Goal: Check status

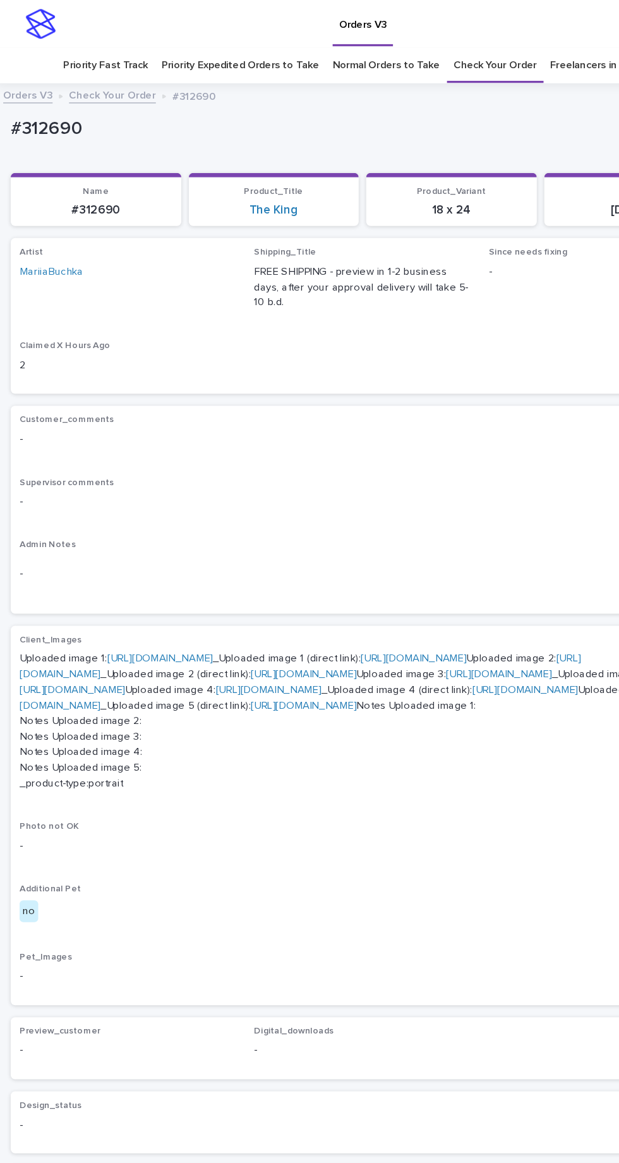
scroll to position [40, 0]
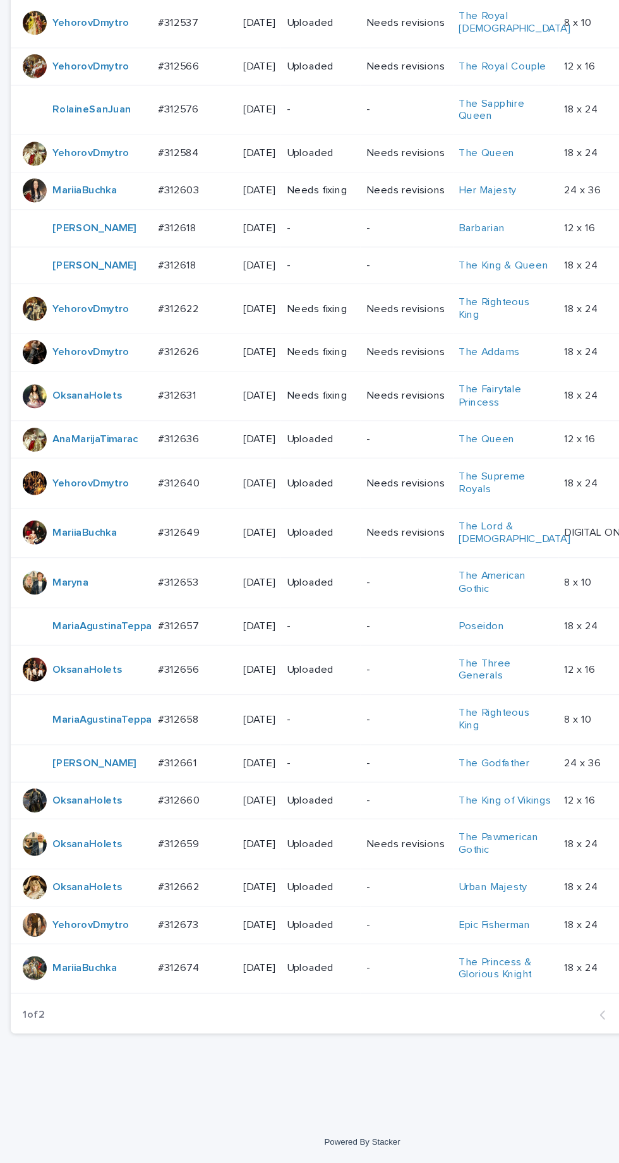
scroll to position [444, 0]
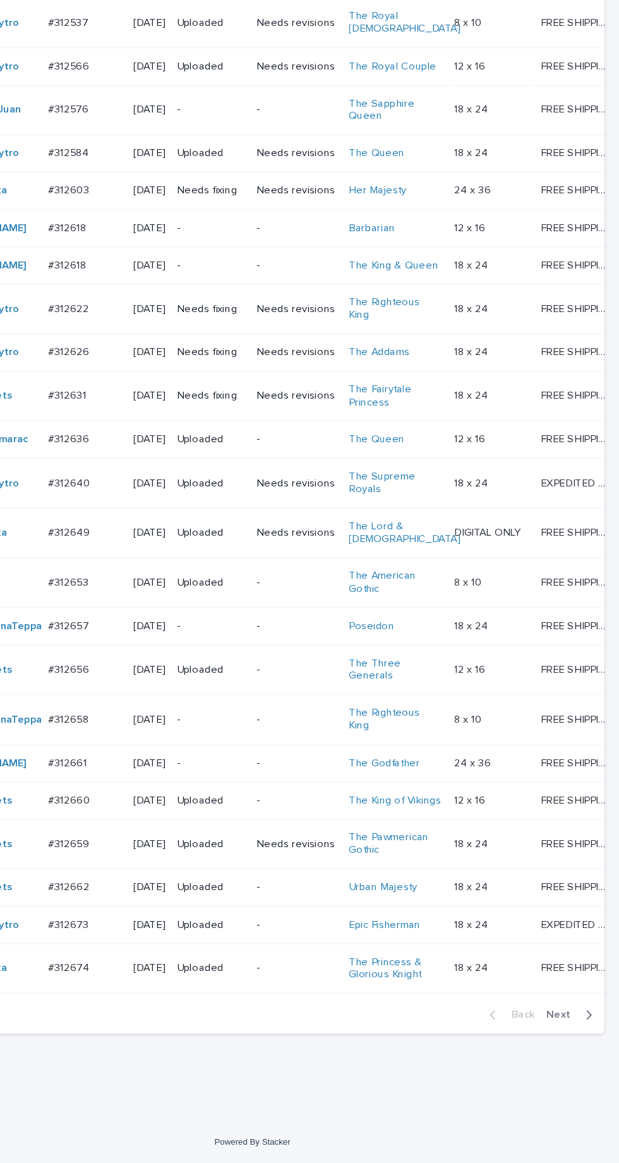
click at [595, 1042] on icon "button" at bounding box center [594, 1038] width 4 height 8
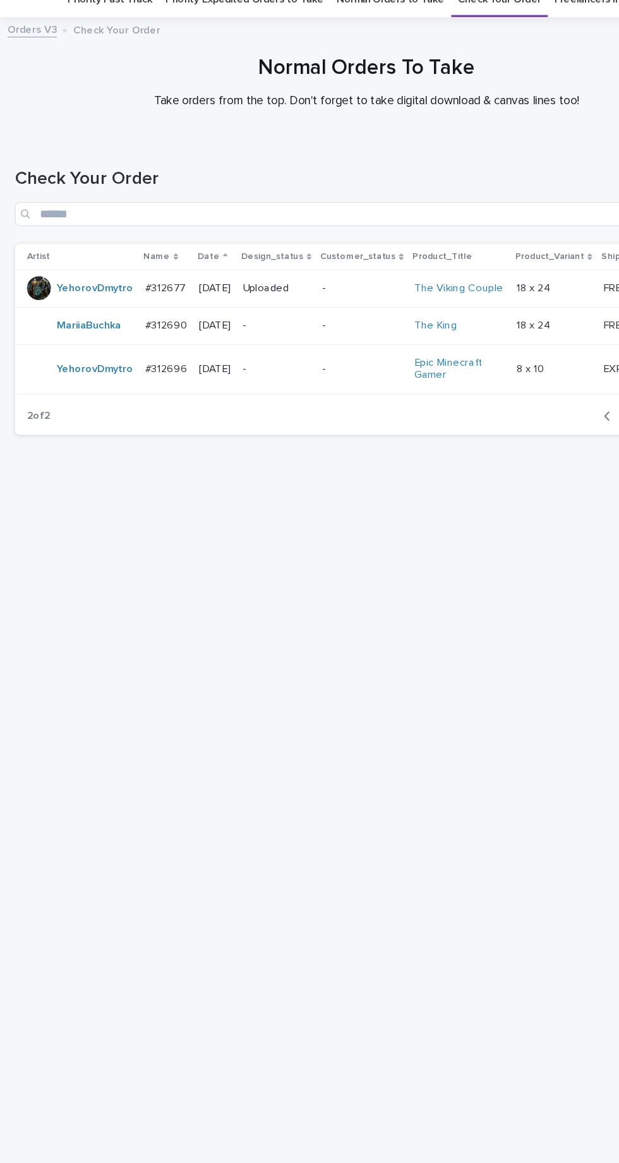
click at [246, 373] on div "-" at bounding box center [233, 366] width 57 height 13
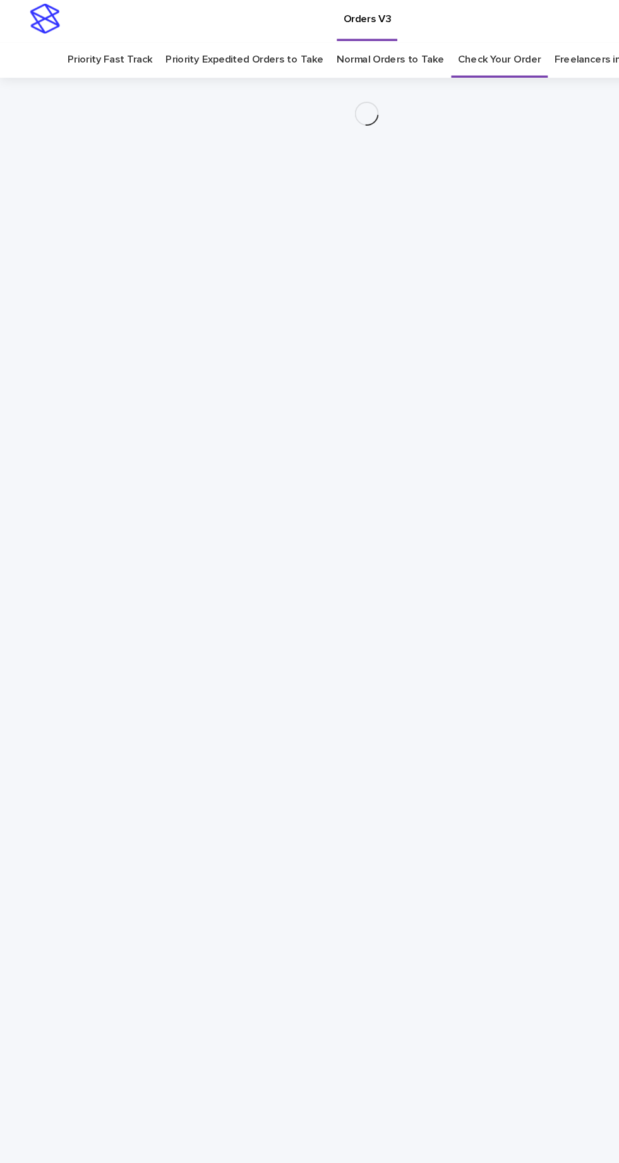
scroll to position [40, 0]
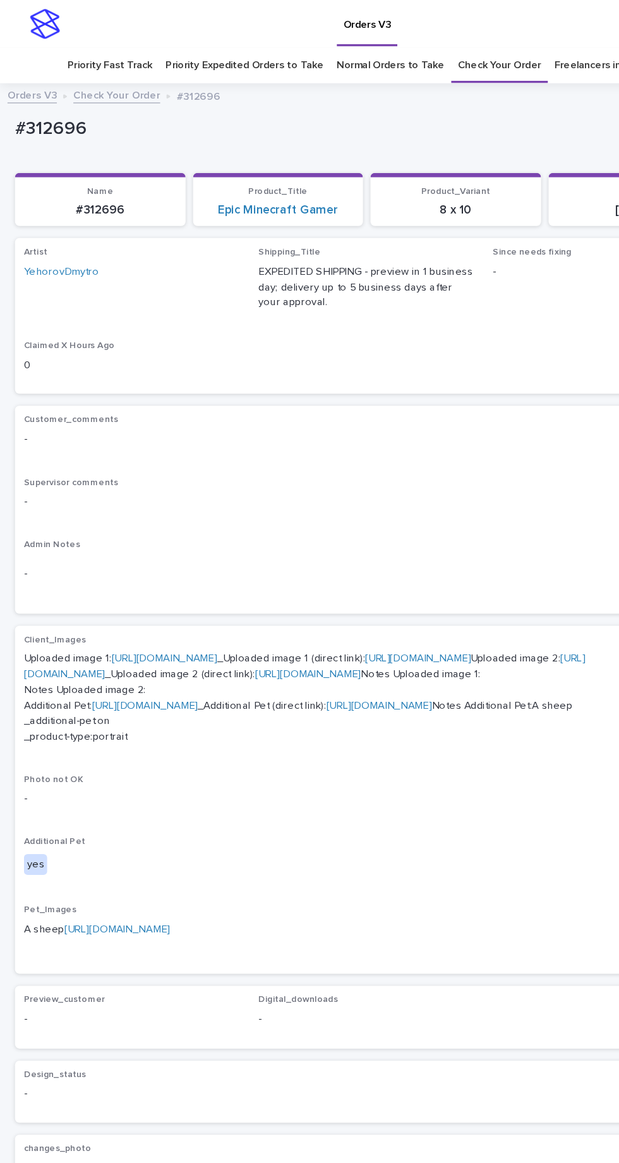
click at [183, 552] on link "[URL][DOMAIN_NAME]" at bounding box center [138, 556] width 89 height 9
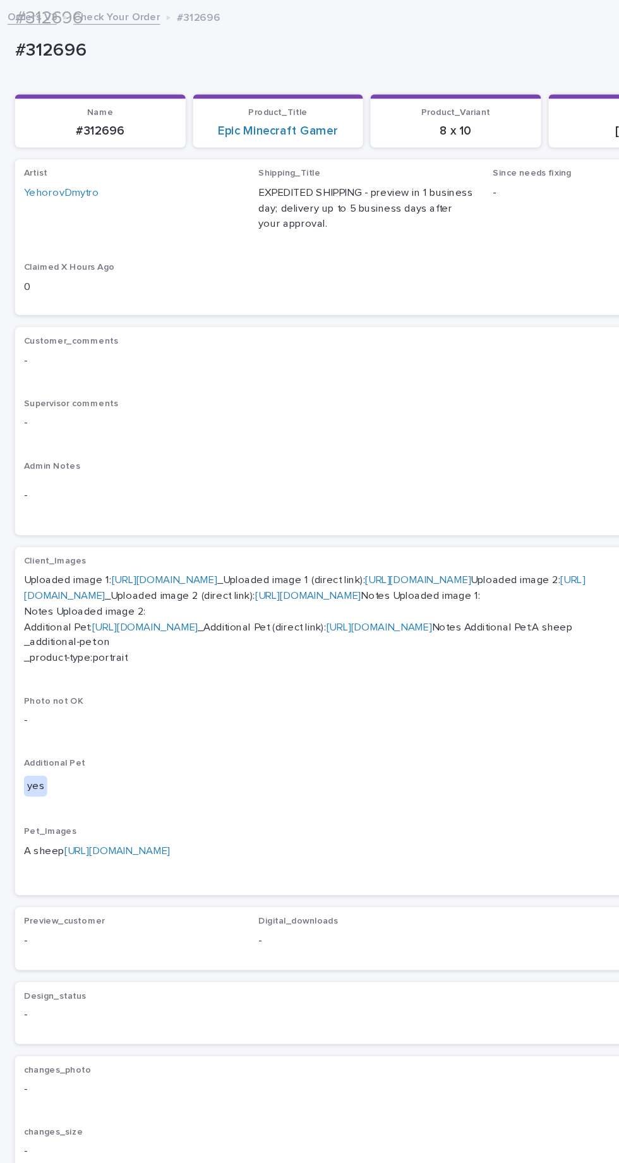
scroll to position [190, 0]
click at [143, 723] on link "[URL][DOMAIN_NAME]" at bounding box center [98, 718] width 89 height 9
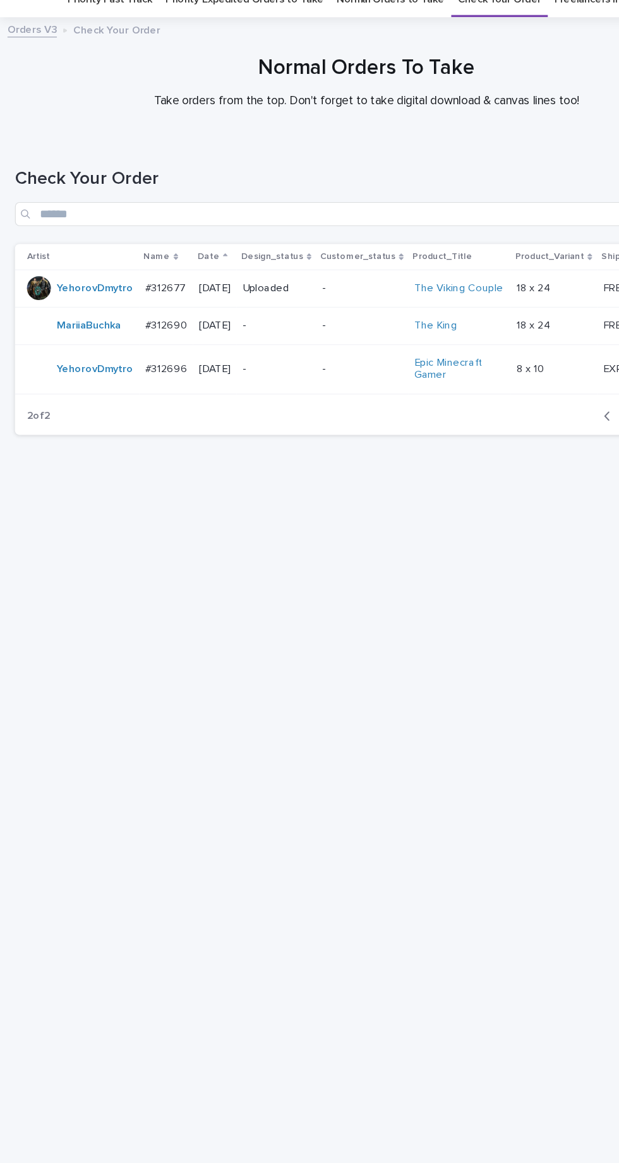
click at [258, 325] on p "-" at bounding box center [233, 330] width 57 height 11
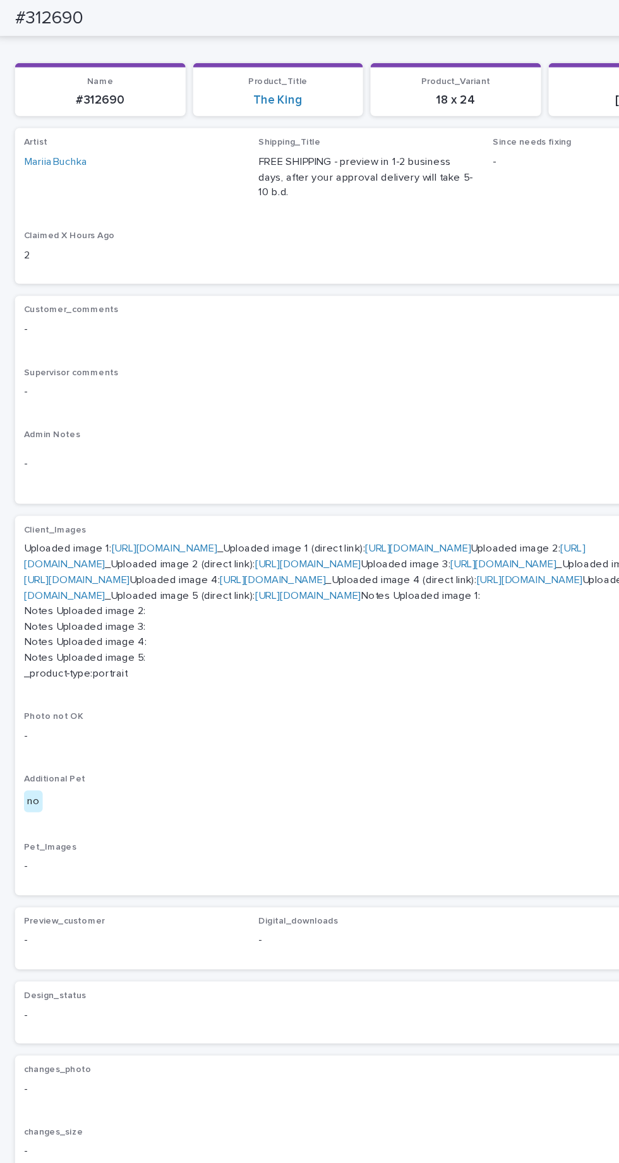
scroll to position [245, 0]
click at [190, 494] on link "[URL][DOMAIN_NAME]" at bounding box center [230, 489] width 89 height 9
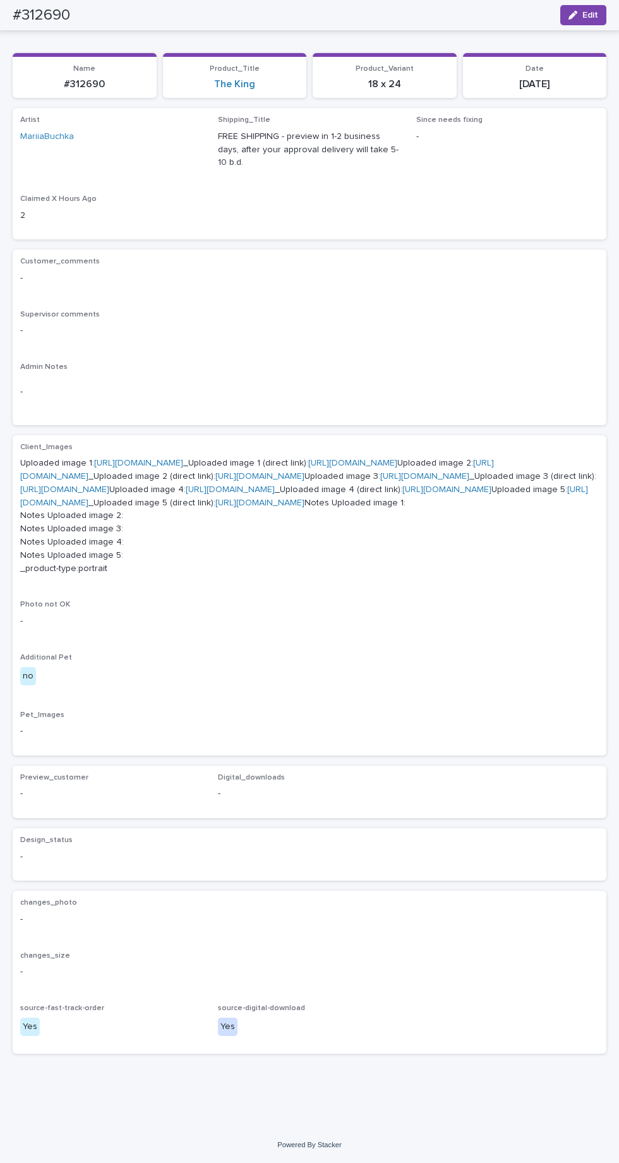
scroll to position [0, 0]
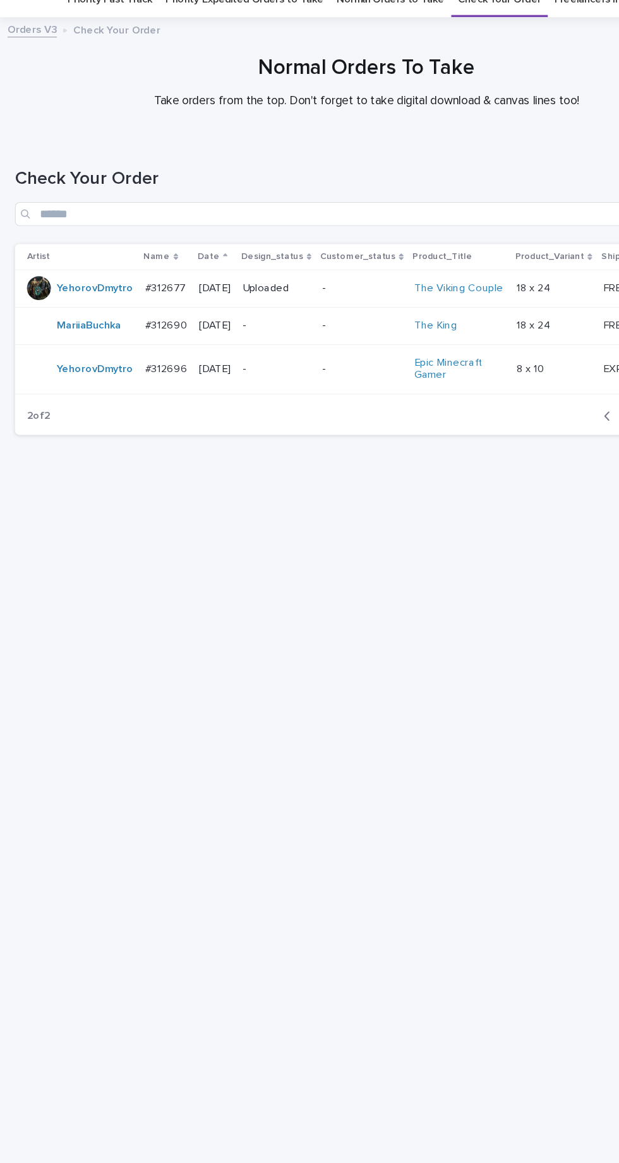
scroll to position [40, 0]
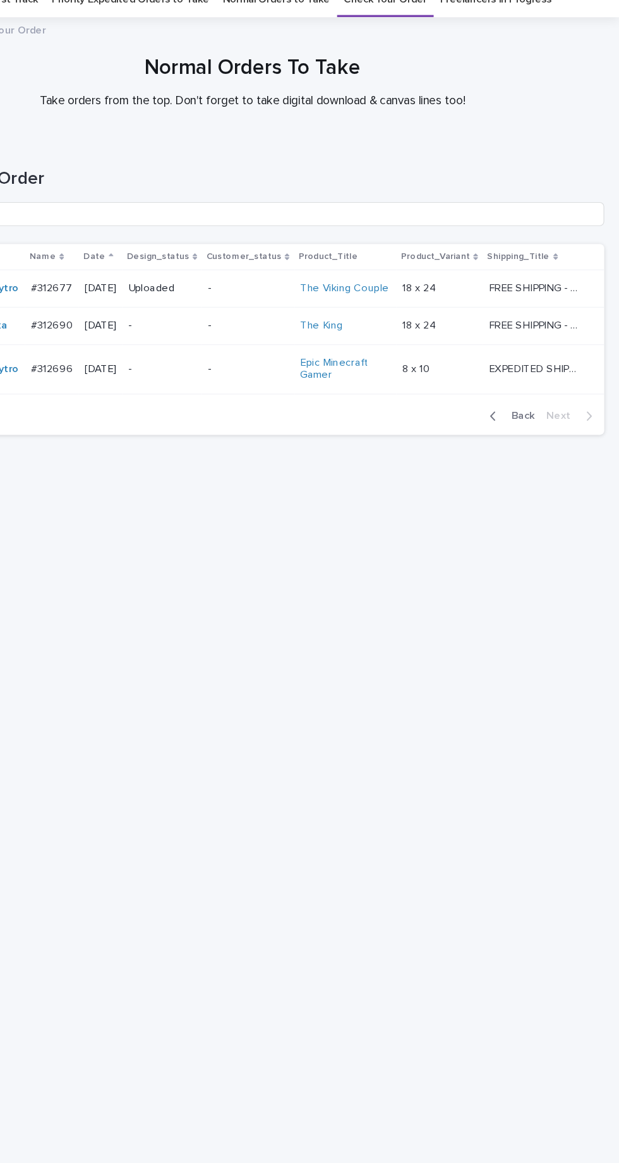
click at [540, 401] on button "Back" at bounding box center [526, 406] width 53 height 11
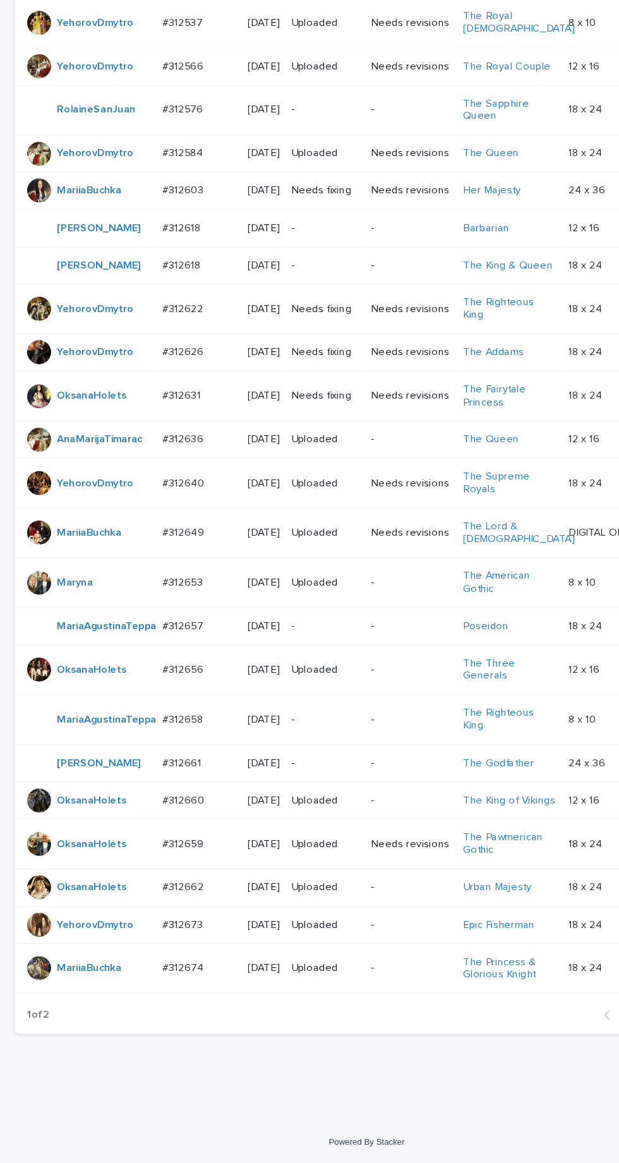
click at [294, 368] on p "-" at bounding box center [274, 373] width 57 height 11
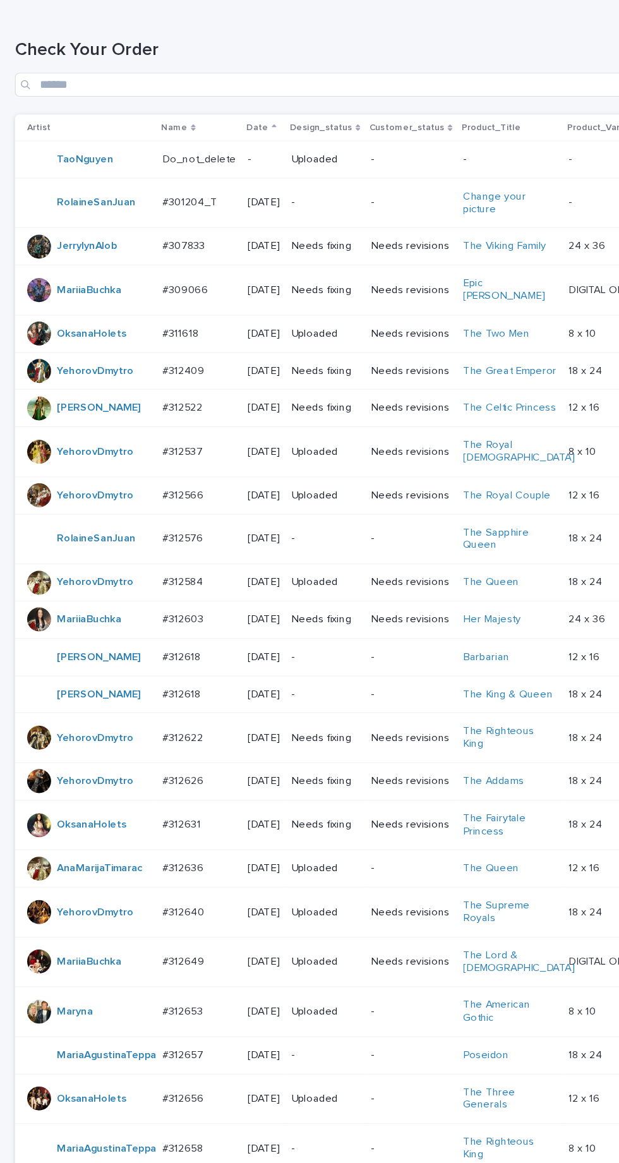
scroll to position [444, 0]
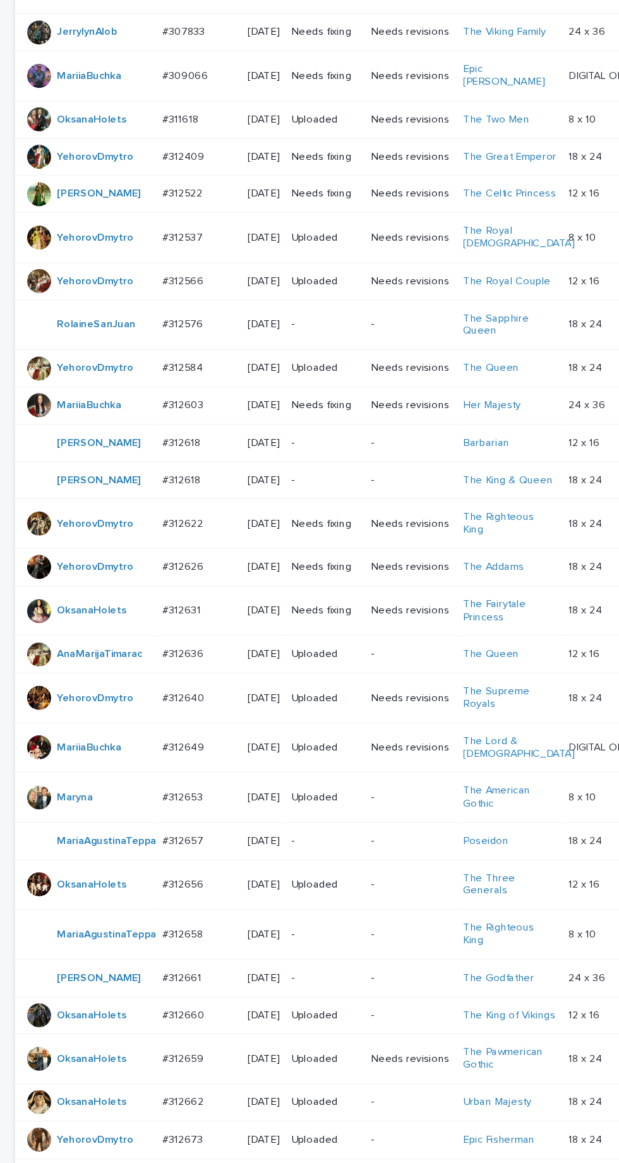
click at [290, 400] on p "-" at bounding box center [274, 405] width 57 height 11
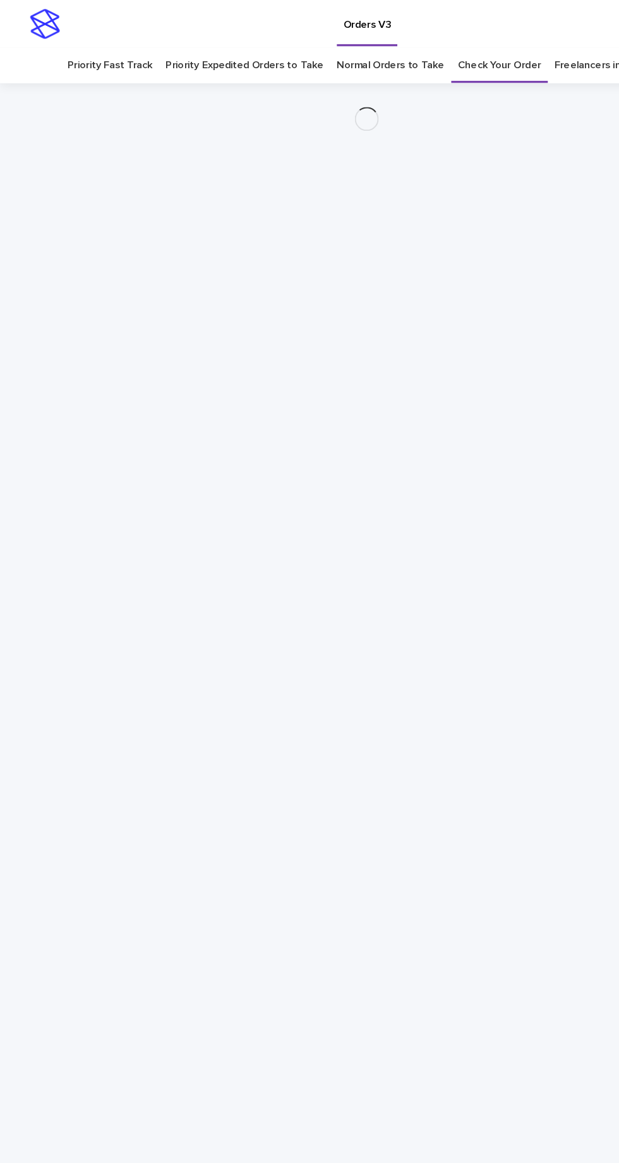
scroll to position [40, 0]
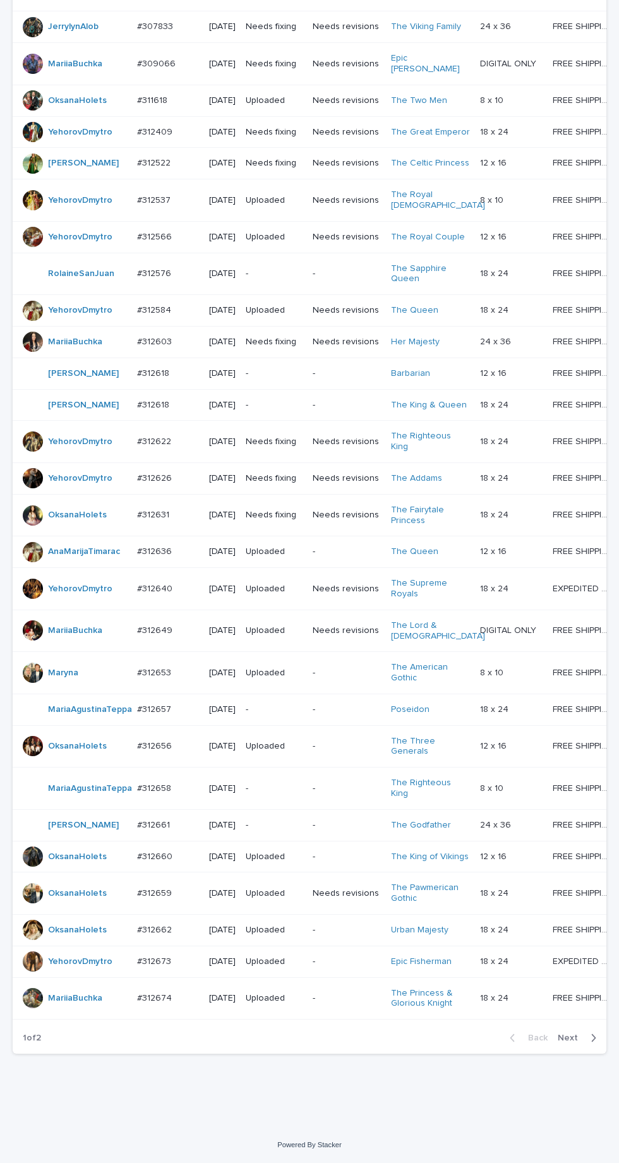
click at [591, 1044] on icon "button" at bounding box center [594, 1037] width 6 height 11
